Goal: Find specific page/section: Locate a particular part of the current website

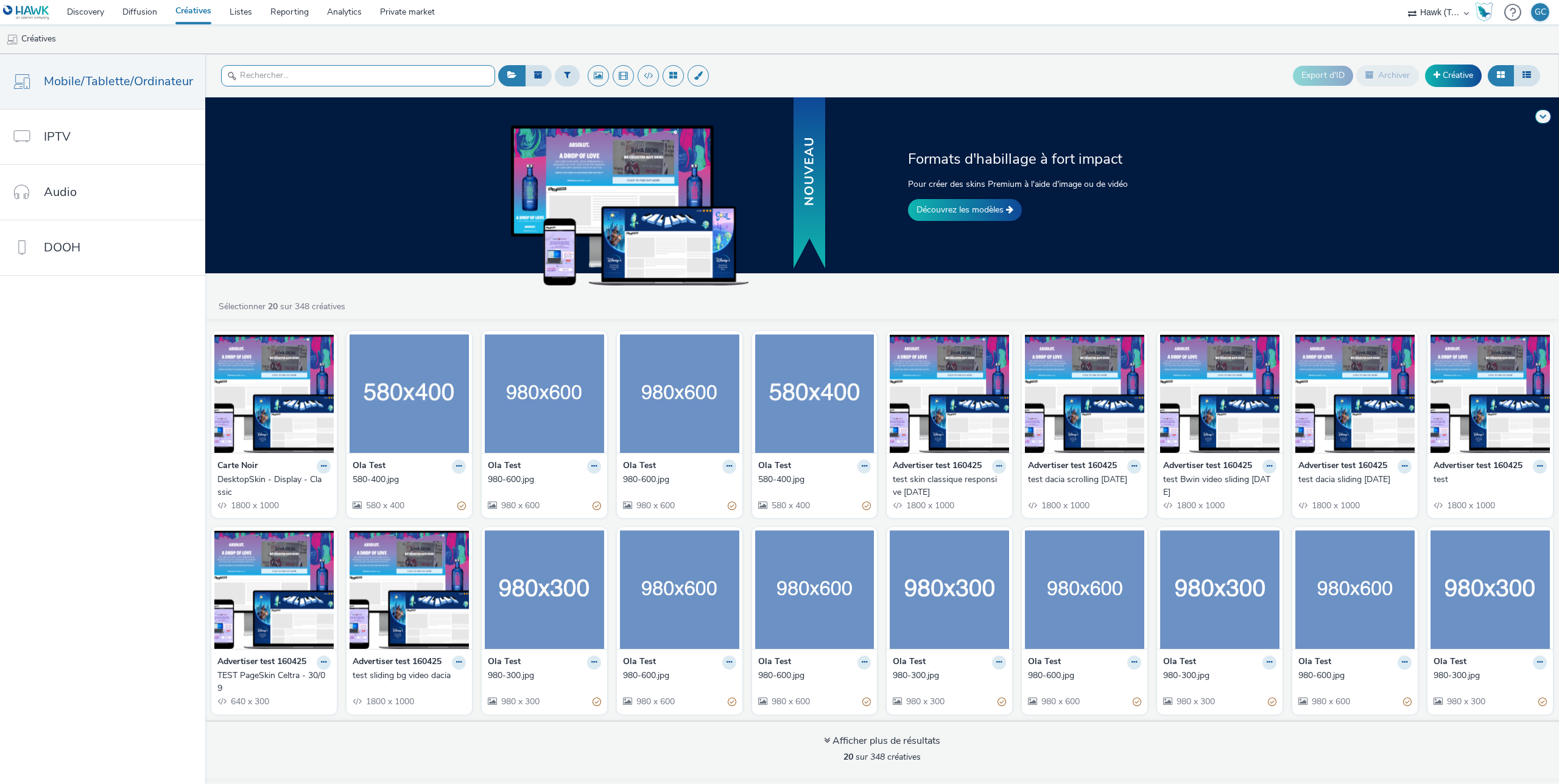
click at [360, 71] on input "text" at bounding box center [358, 76] width 274 height 21
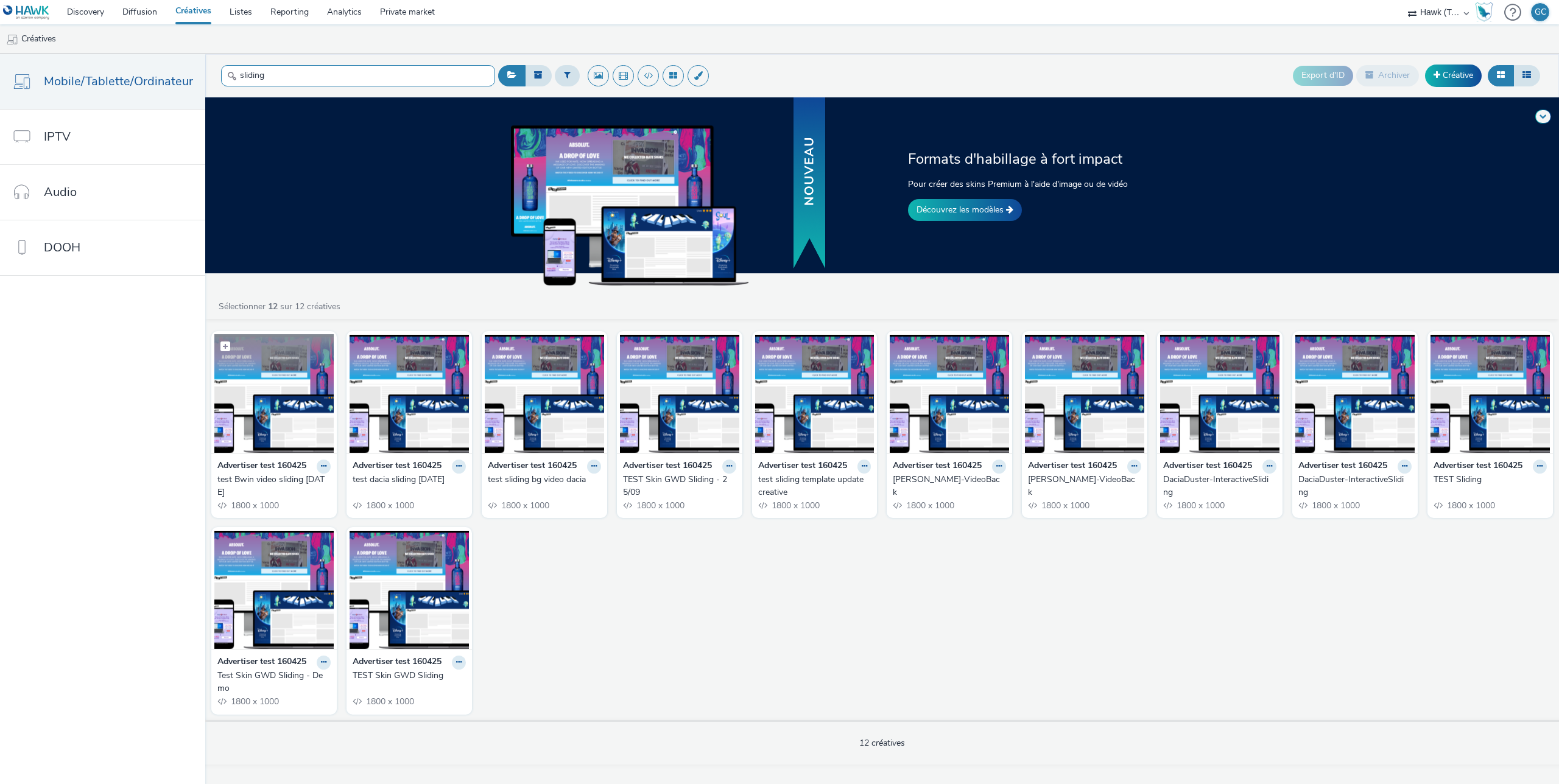
type input "sliding"
click at [280, 411] on img at bounding box center [274, 393] width 119 height 118
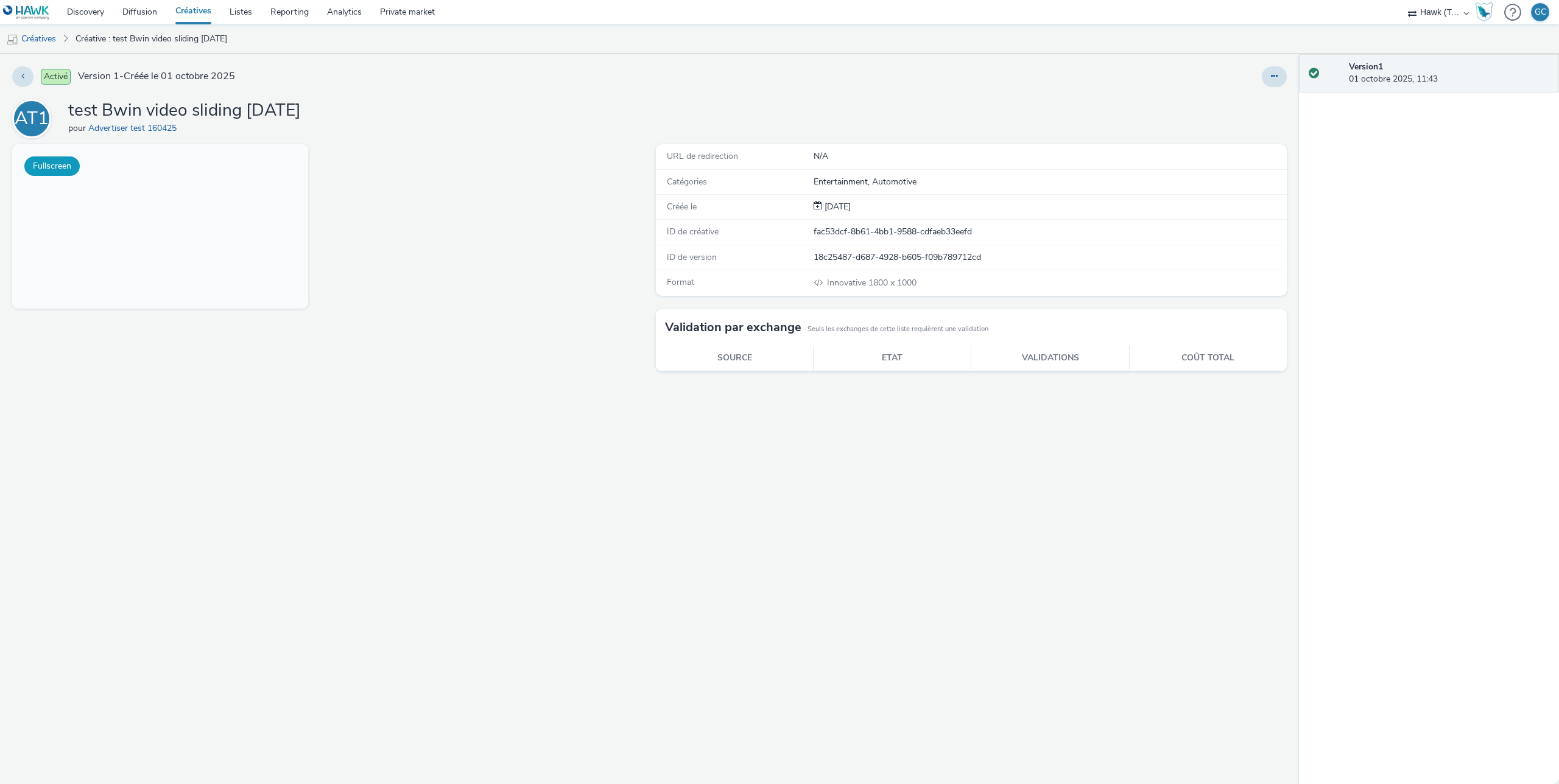
click at [43, 162] on button "Fullscreen" at bounding box center [52, 166] width 56 height 19
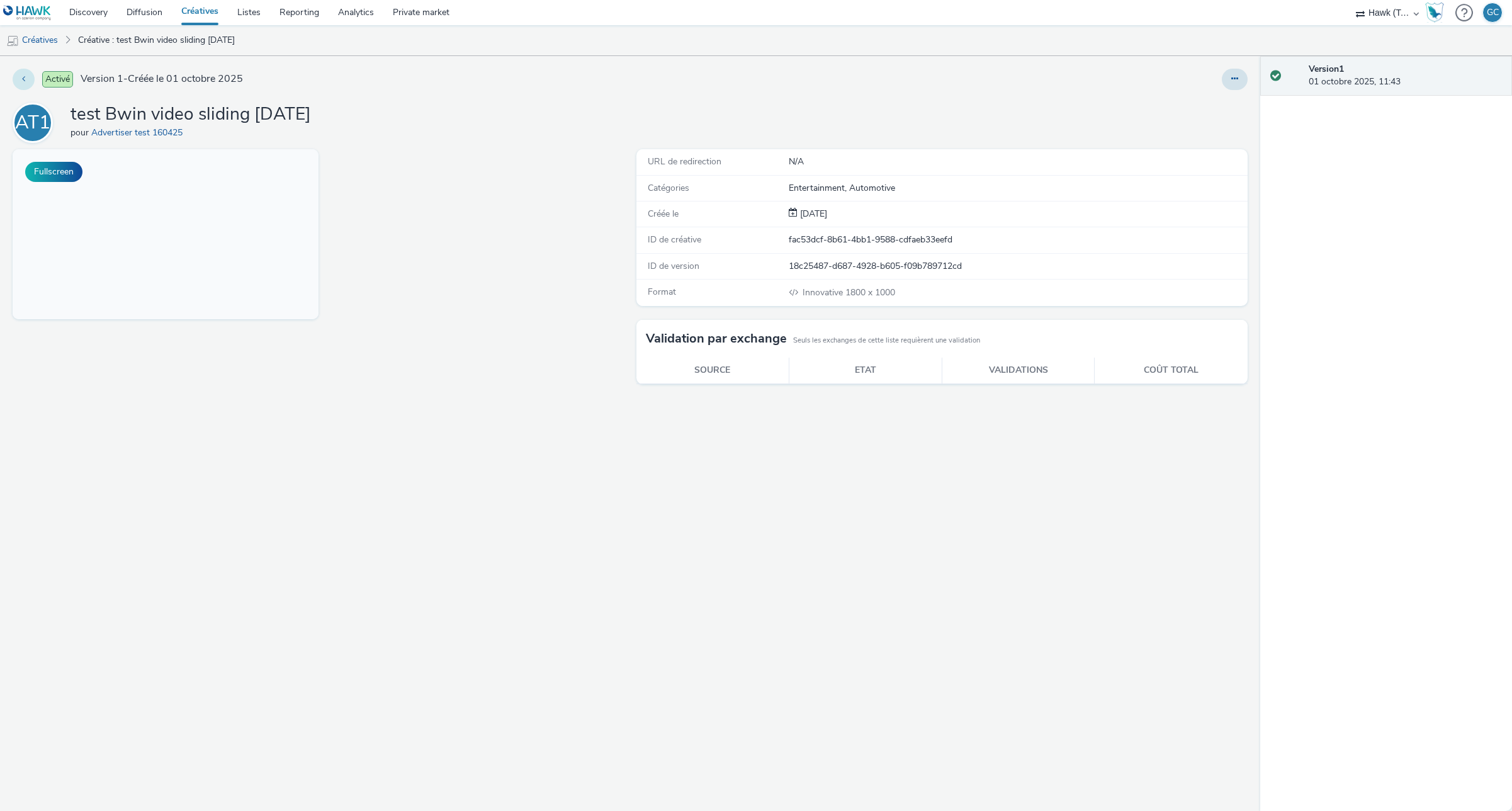
click at [27, 74] on button at bounding box center [23, 80] width 22 height 21
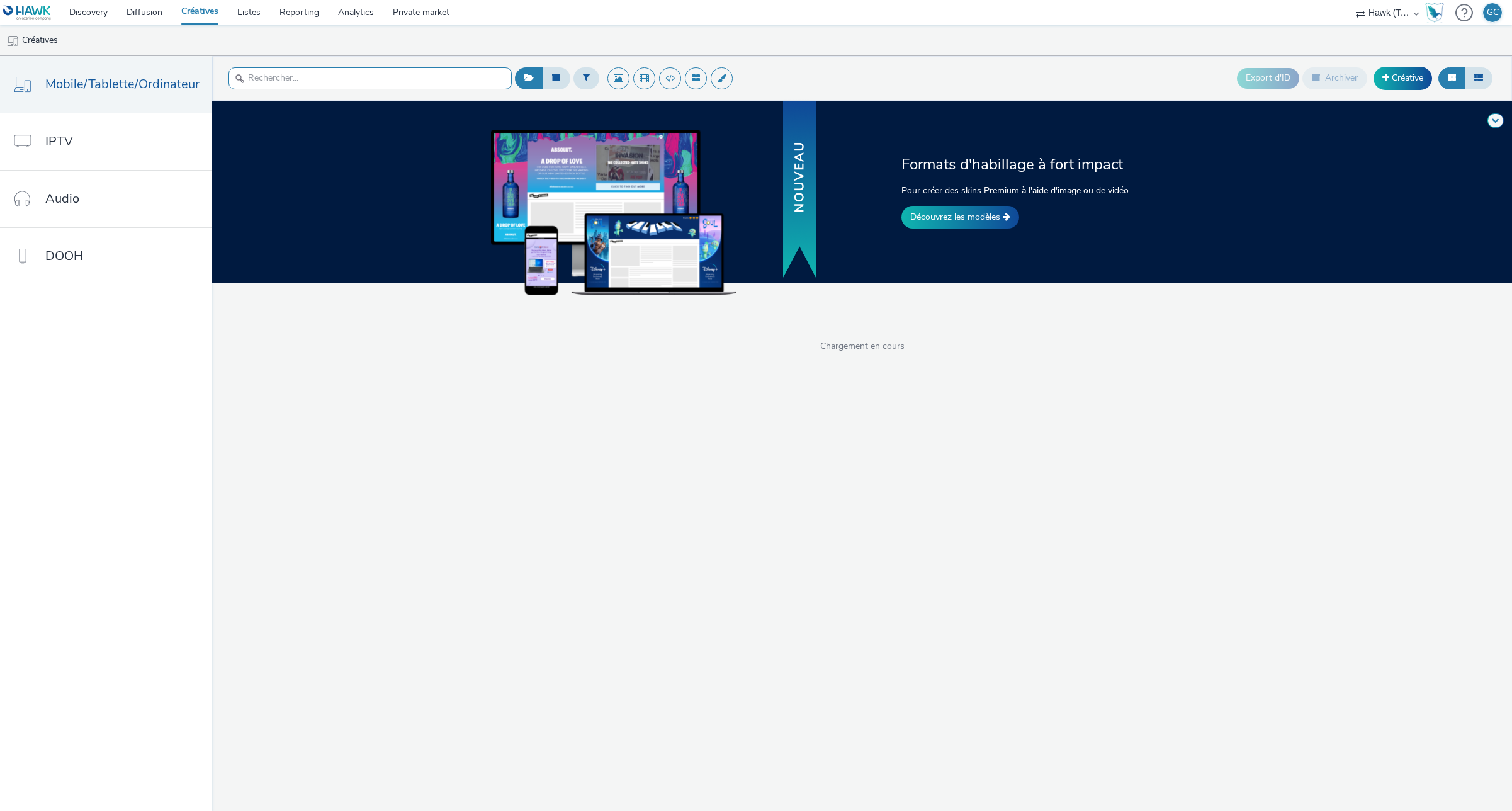
click at [367, 80] on input "text" at bounding box center [370, 78] width 283 height 22
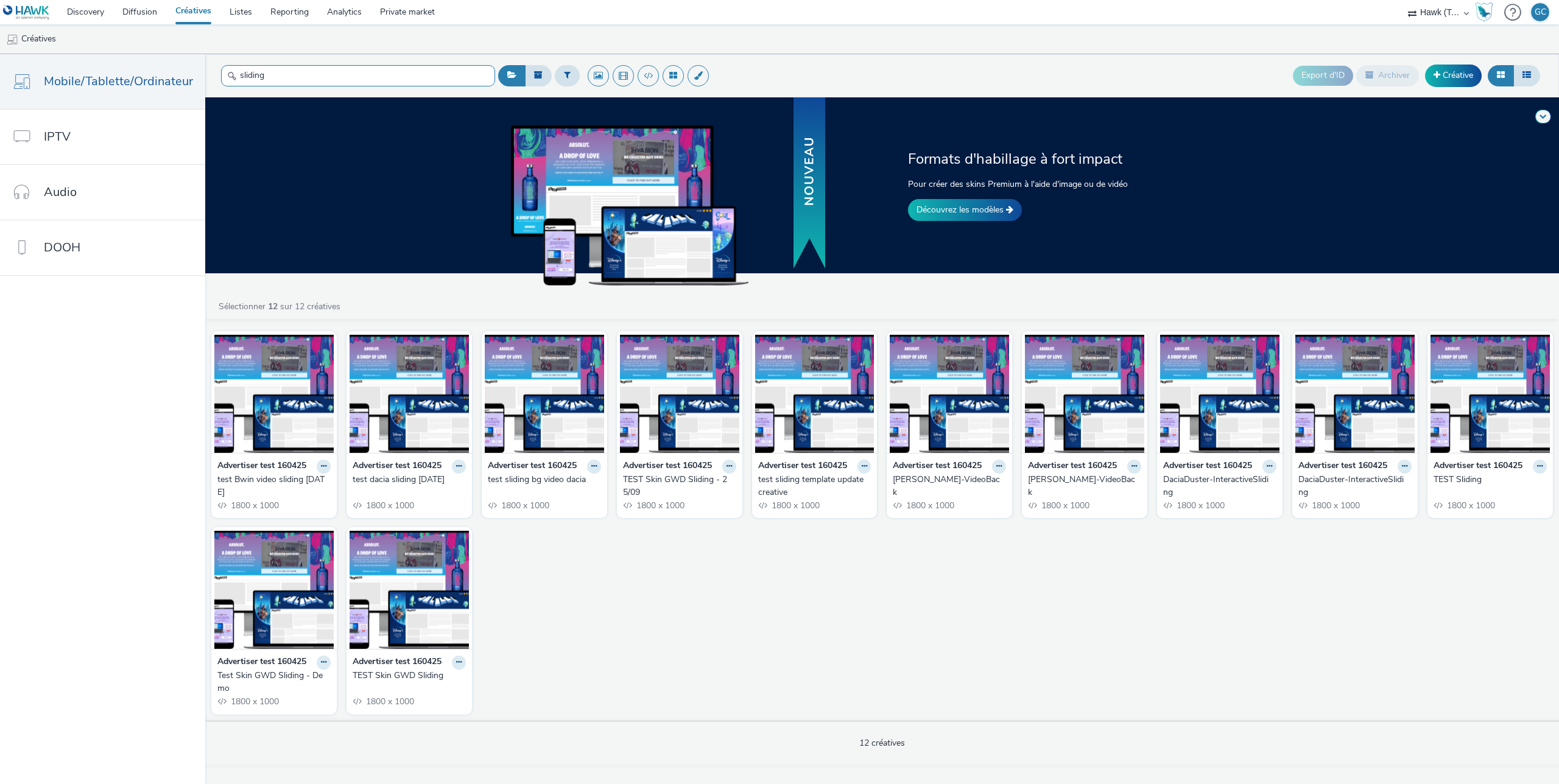
type input "sliding"
click at [411, 296] on div "Formats d'habillage à fort impact Pour créer des skins Premium à l'aide d'image…" at bounding box center [882, 431] width 1354 height 667
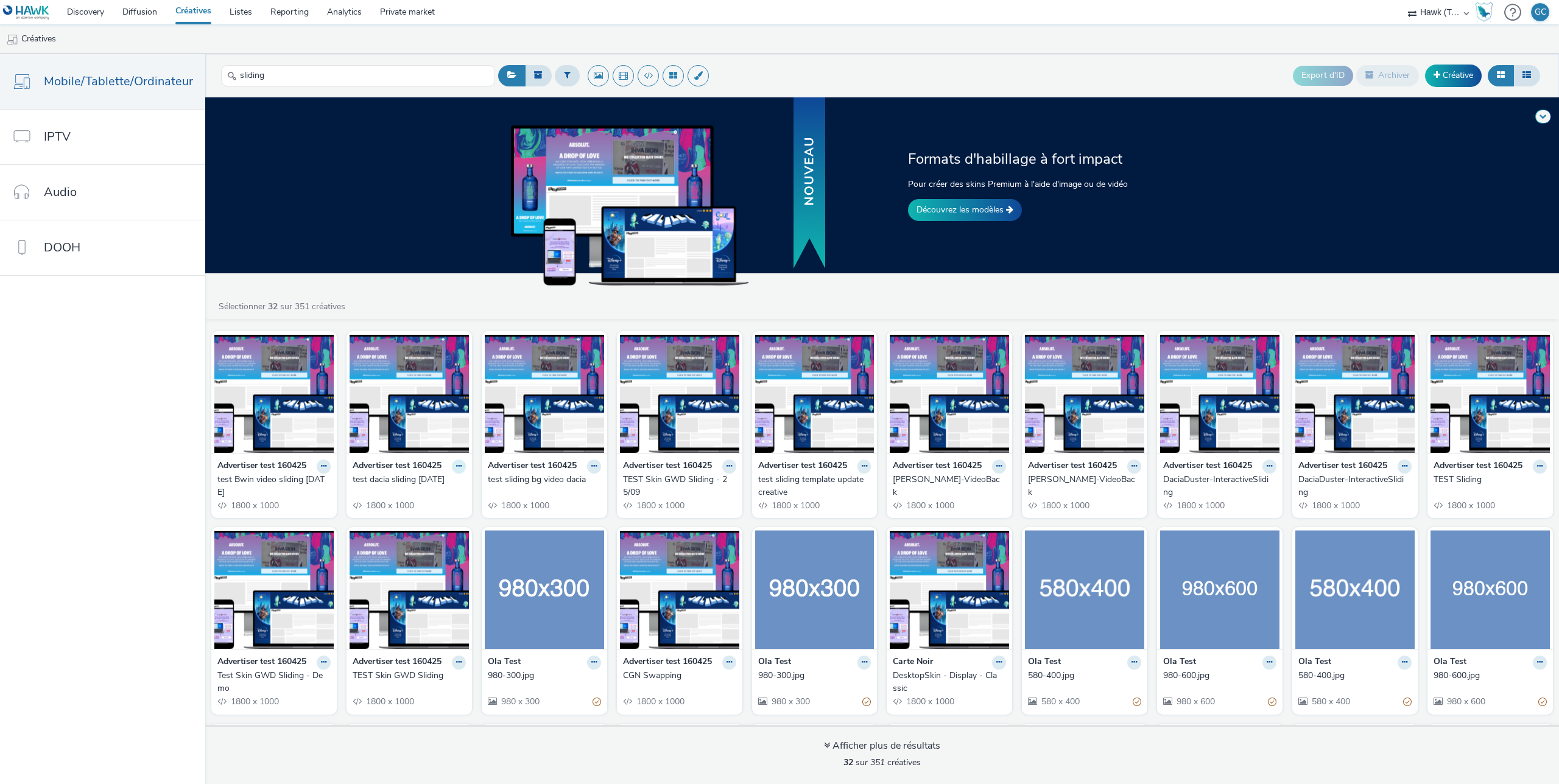
click at [459, 468] on icon at bounding box center [459, 466] width 5 height 7
click at [404, 389] on img at bounding box center [409, 393] width 119 height 118
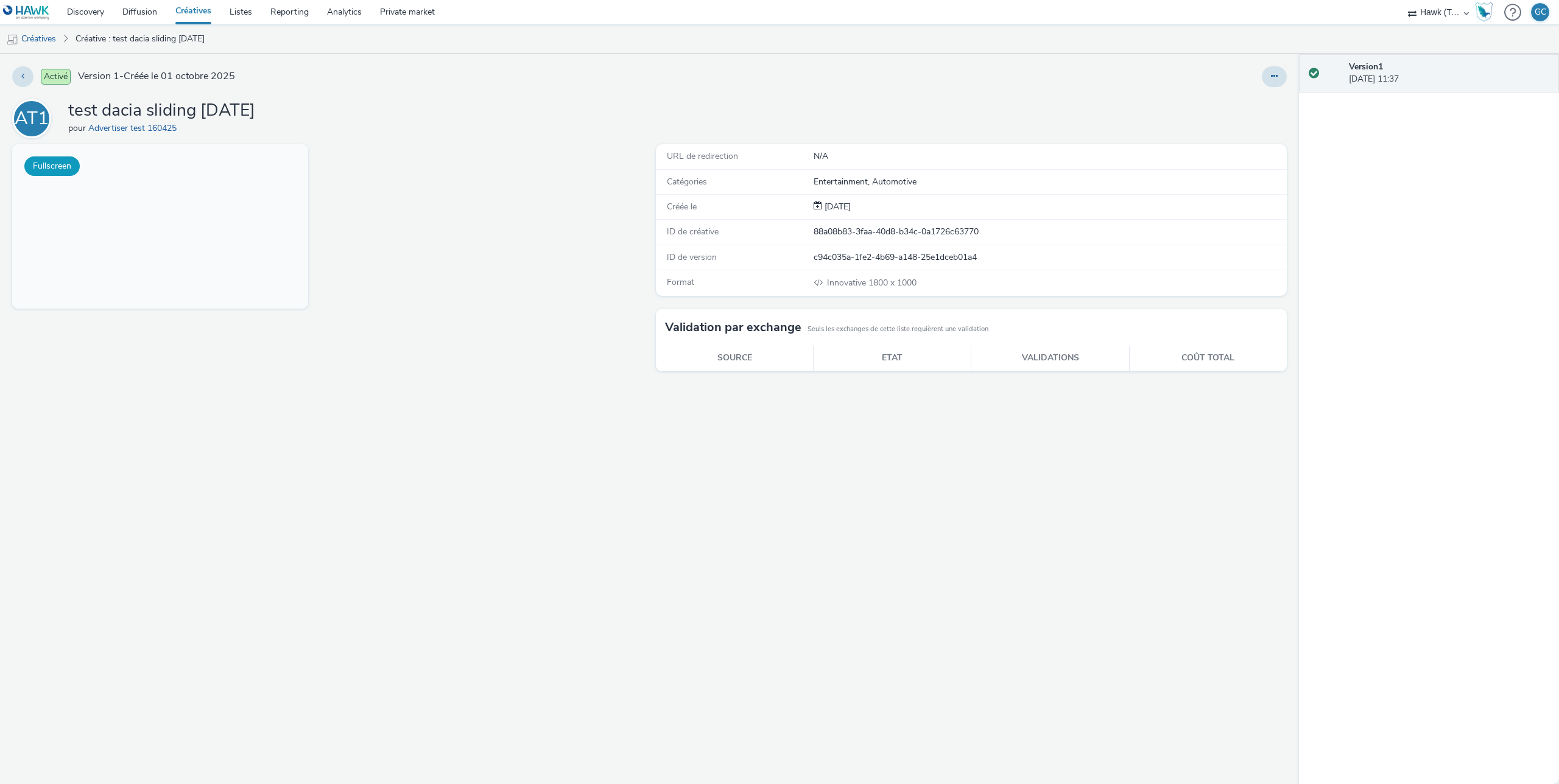
click at [67, 167] on button "Fullscreen" at bounding box center [52, 166] width 56 height 19
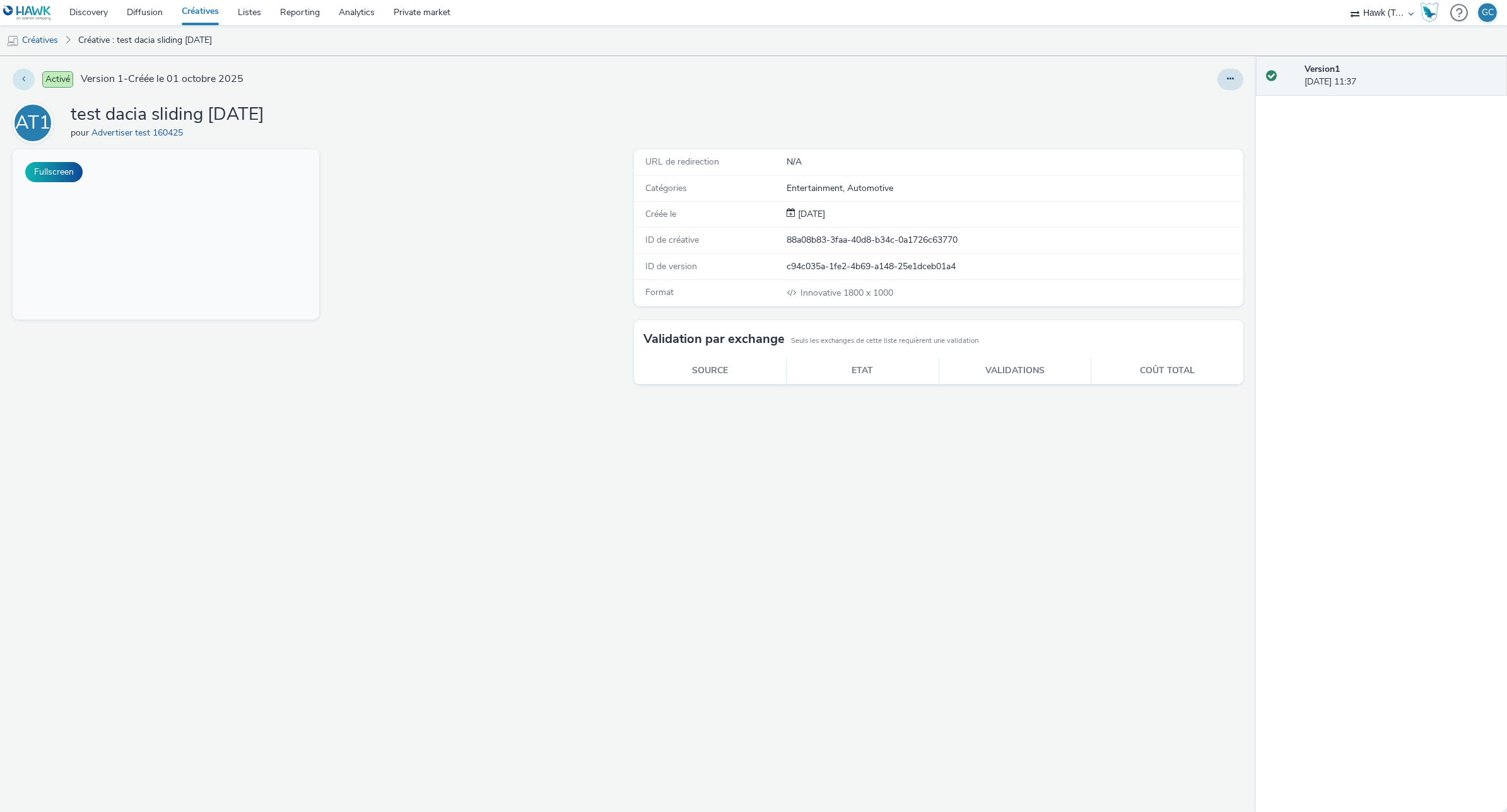
click at [30, 81] on button at bounding box center [23, 80] width 22 height 21
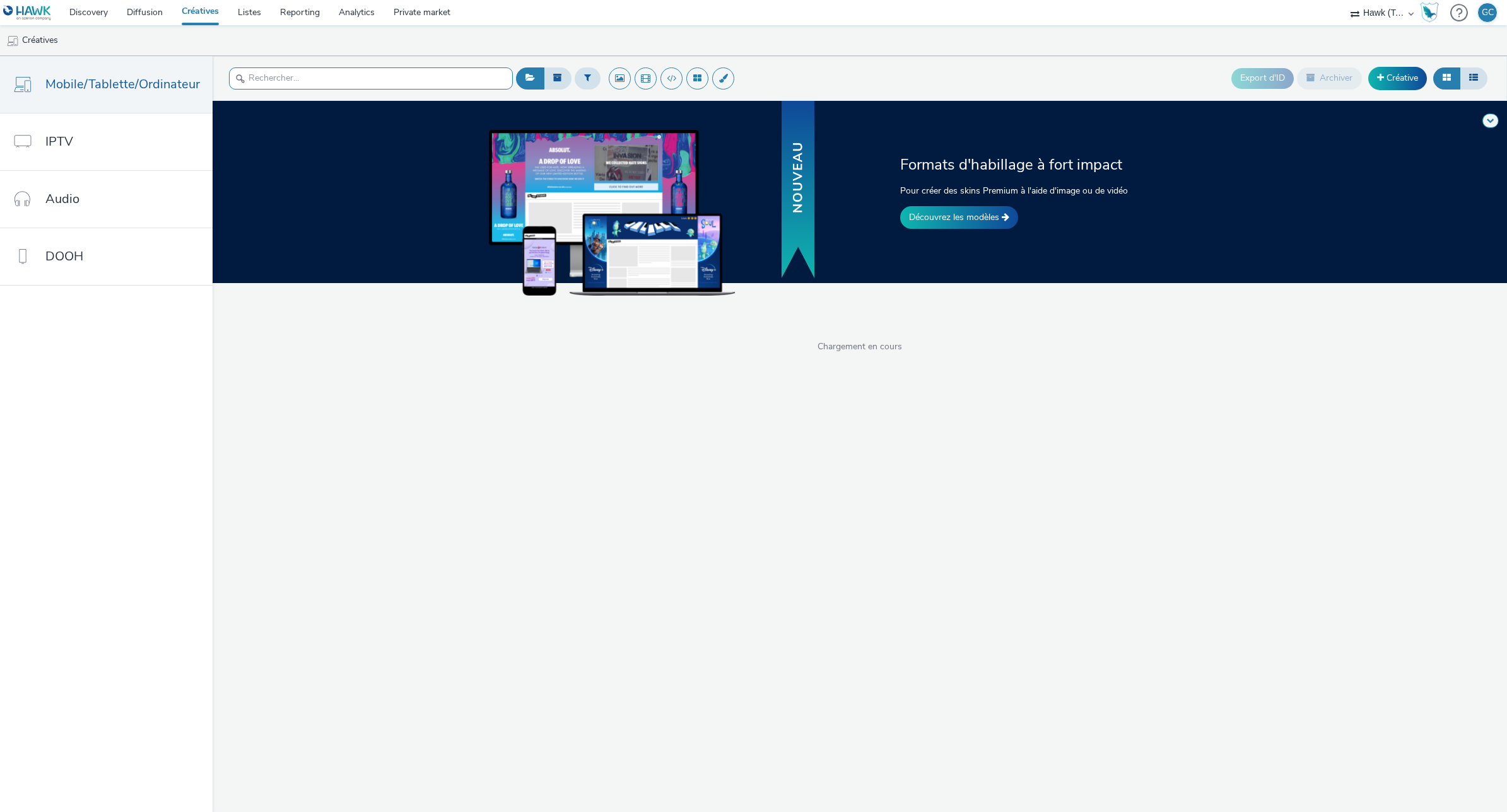
click at [333, 76] on input "text" at bounding box center [371, 78] width 284 height 22
type input "sliding"
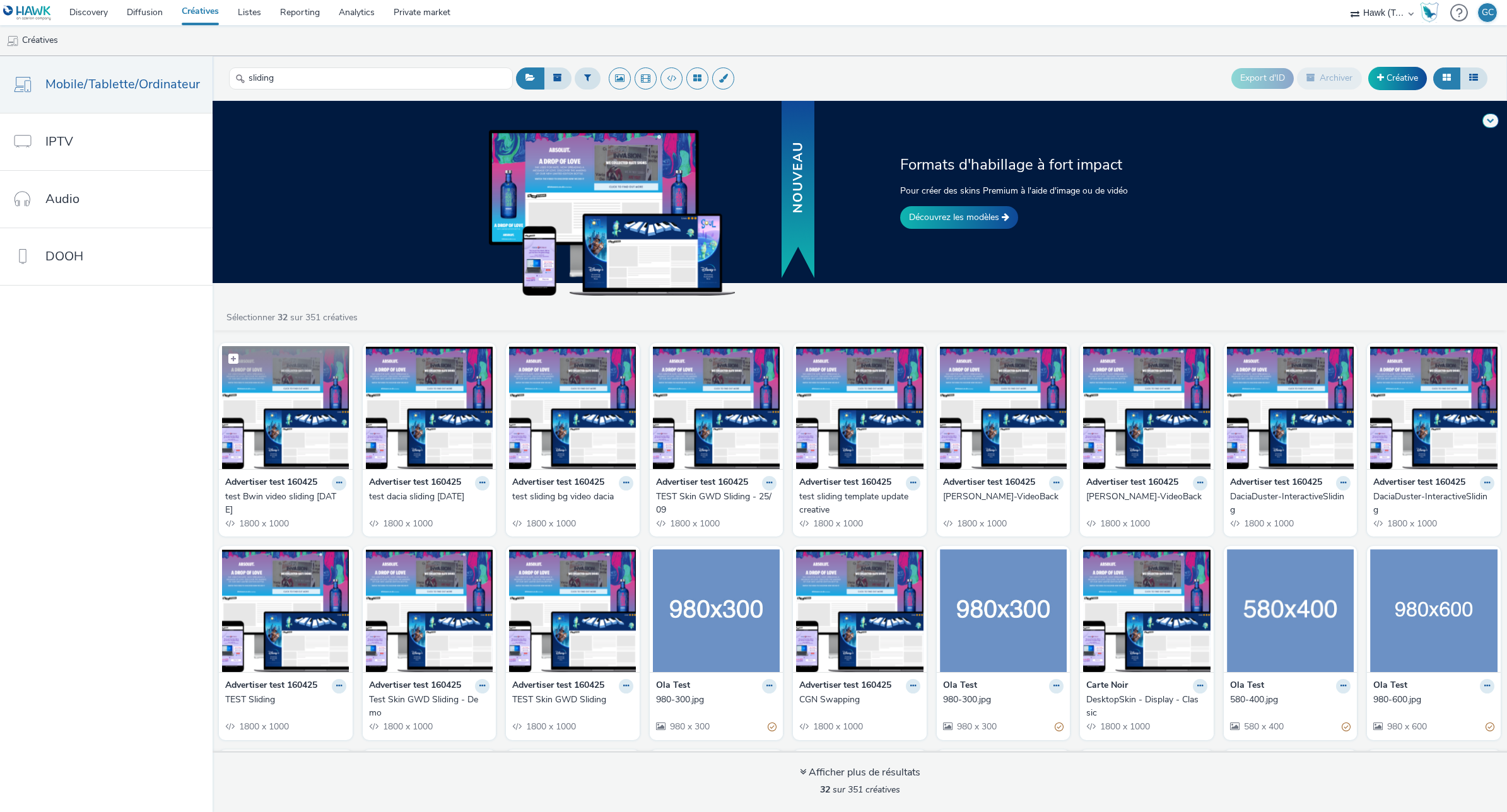
click at [290, 421] on img at bounding box center [286, 407] width 127 height 123
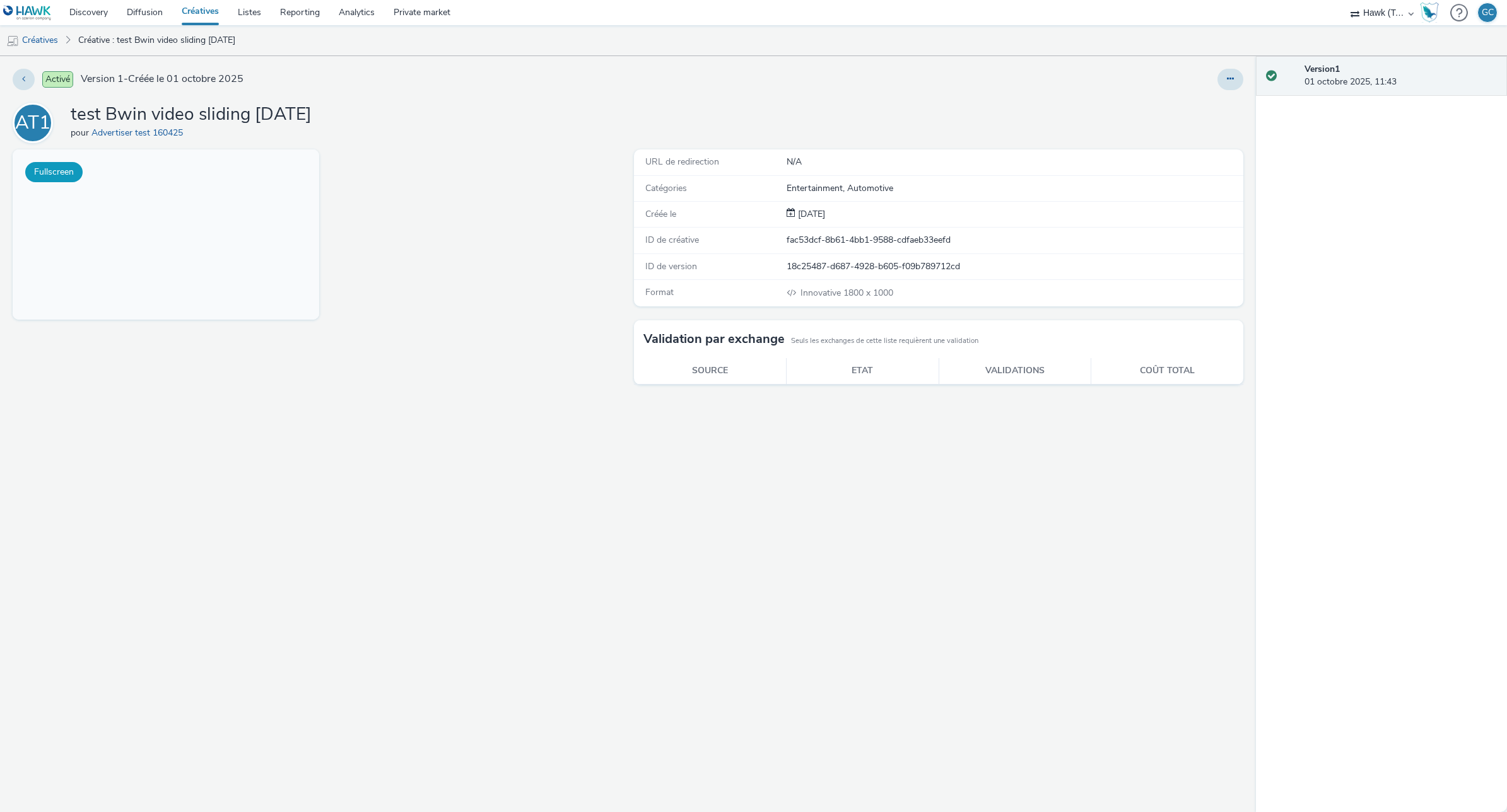
click at [60, 165] on button "Fullscreen" at bounding box center [54, 172] width 58 height 20
click at [1224, 76] on button at bounding box center [1230, 80] width 26 height 21
click at [1185, 101] on link "Modifier" at bounding box center [1195, 105] width 95 height 25
